Goal: Task Accomplishment & Management: Manage account settings

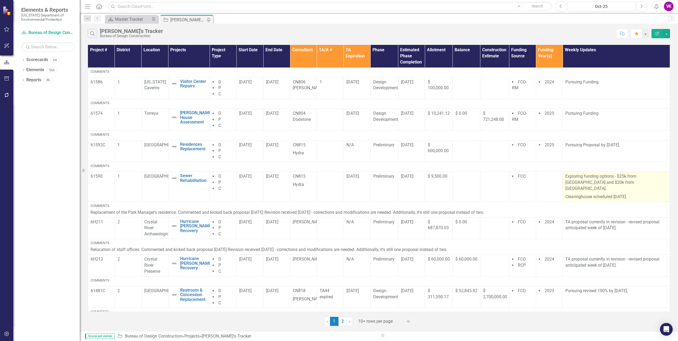
click at [565, 176] on p "Exploring funding options - $25k from [GEOGRAPHIC_DATA] and $20k from [GEOGRAPH…" at bounding box center [616, 182] width 102 height 19
click at [565, 175] on p "Exploring funding options - $25k from [GEOGRAPHIC_DATA] and $20k from [GEOGRAPH…" at bounding box center [616, 182] width 102 height 19
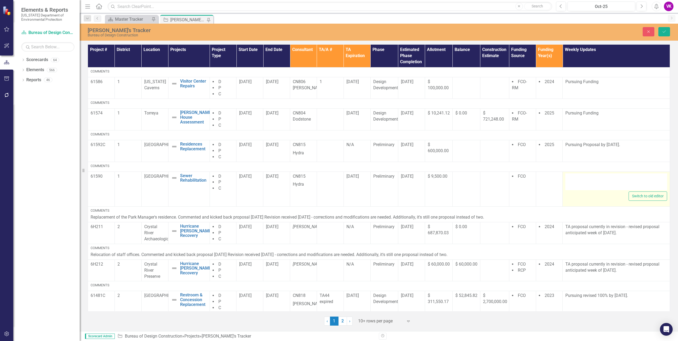
type textarea "<p>Exploring funding options - $25k from District and $20k from us.</p> <p>Clea…"
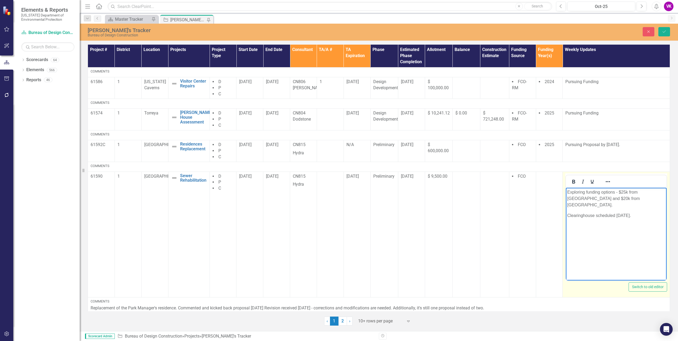
click at [566, 191] on body "Exploring funding options - $25k from [GEOGRAPHIC_DATA] and $20k from [GEOGRAPH…" at bounding box center [616, 227] width 101 height 80
click at [581, 212] on p "Clearinghouse scheduled [DATE]." at bounding box center [616, 215] width 98 height 6
click at [665, 32] on icon "Save" at bounding box center [663, 32] width 5 height 4
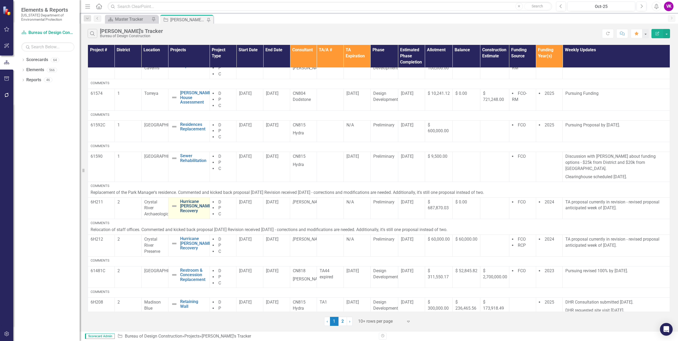
scroll to position [80, 0]
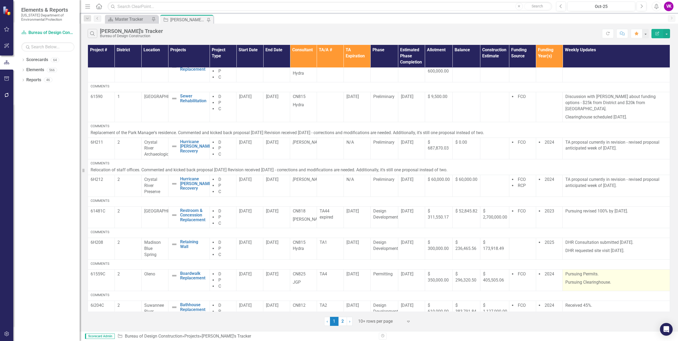
click at [565, 271] on p "Pursuing Permits." at bounding box center [616, 274] width 102 height 7
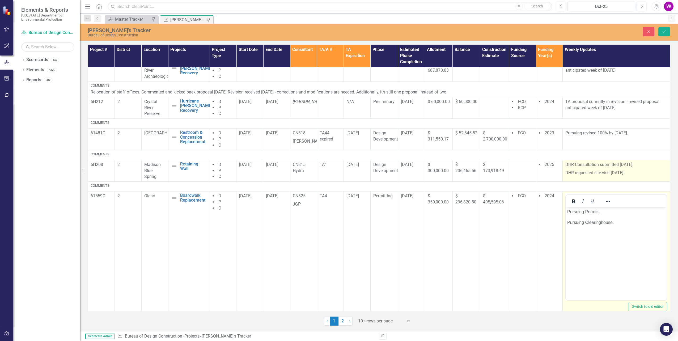
scroll to position [159, 0]
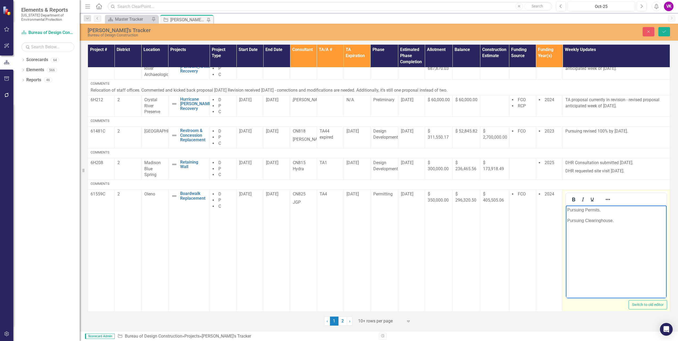
click at [567, 210] on p "Pursuing Permits." at bounding box center [616, 210] width 98 height 6
click at [665, 32] on icon "Save" at bounding box center [663, 32] width 5 height 4
